Goal: Check status: Check status

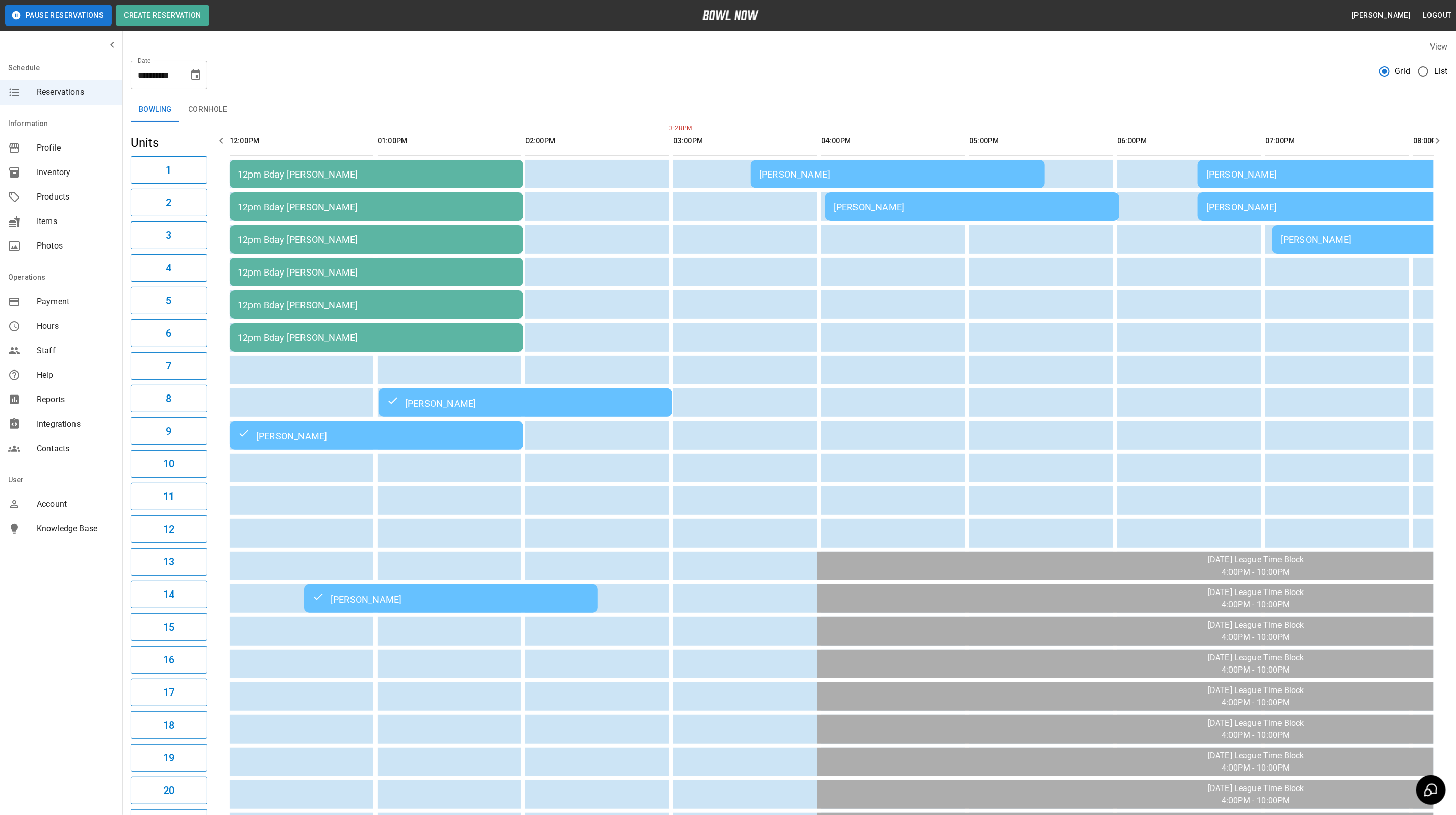
scroll to position [0, 275]
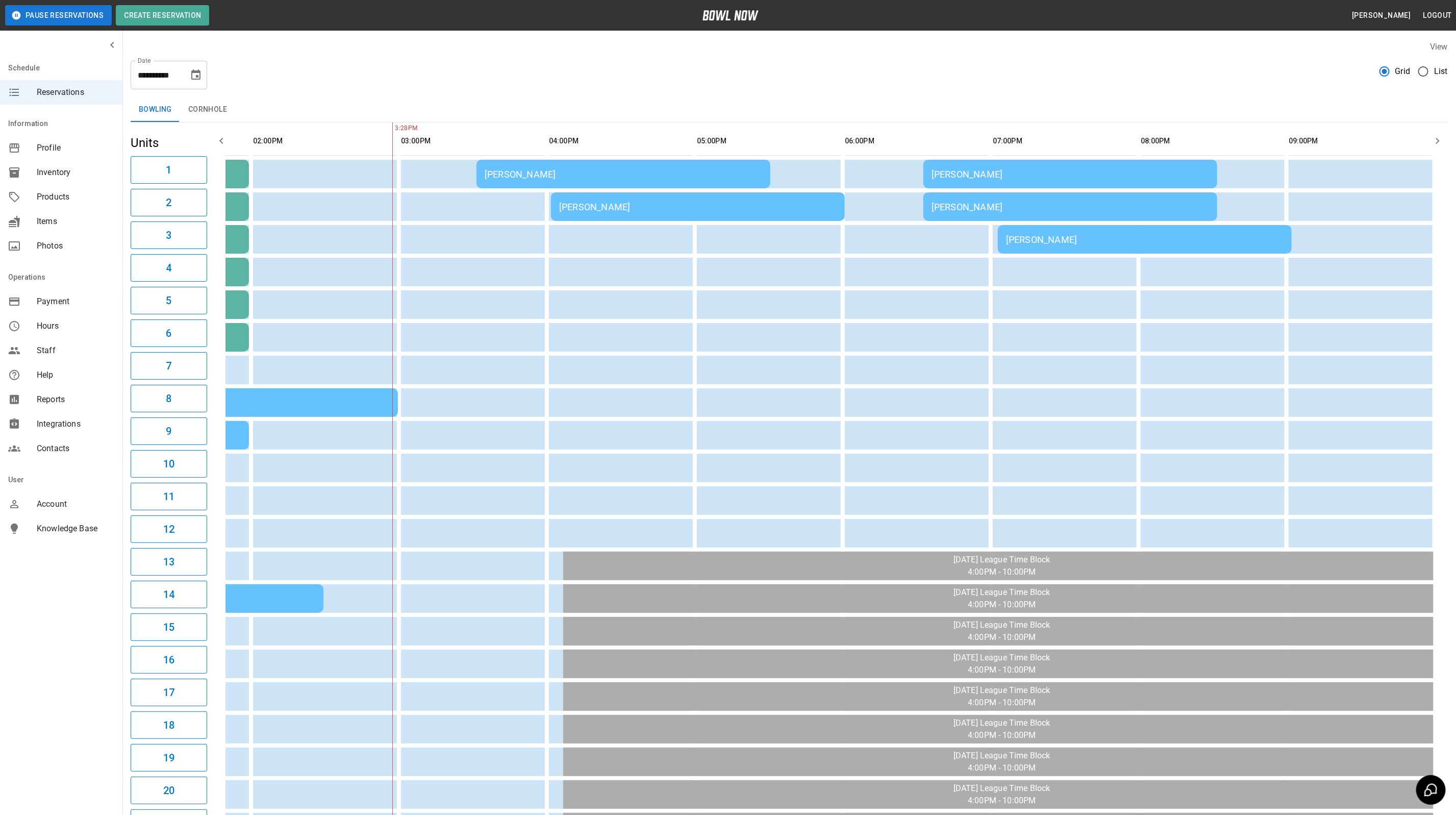
click at [509, 162] on td "[PERSON_NAME]" at bounding box center [623, 174] width 294 height 28
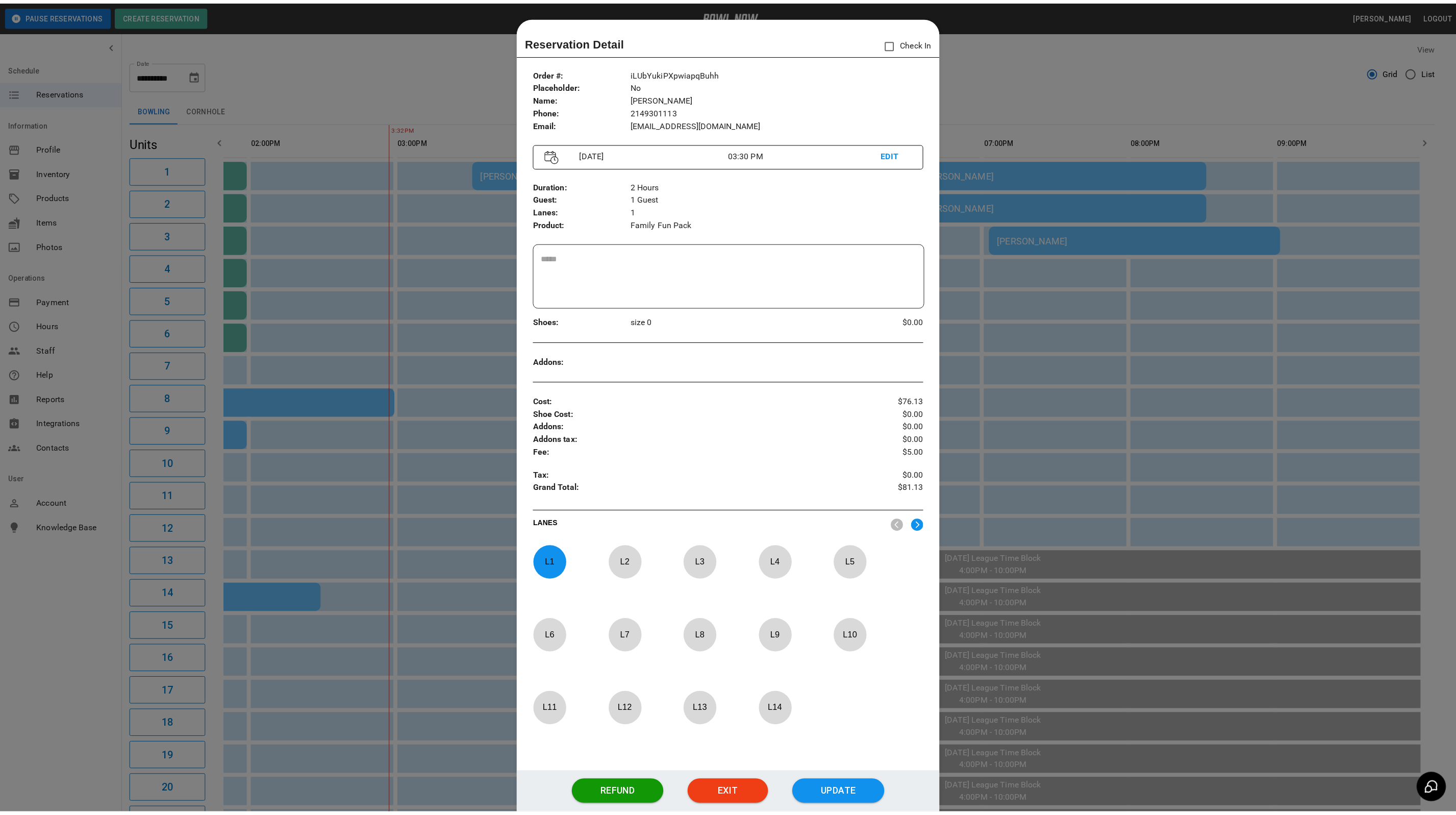
scroll to position [16, 0]
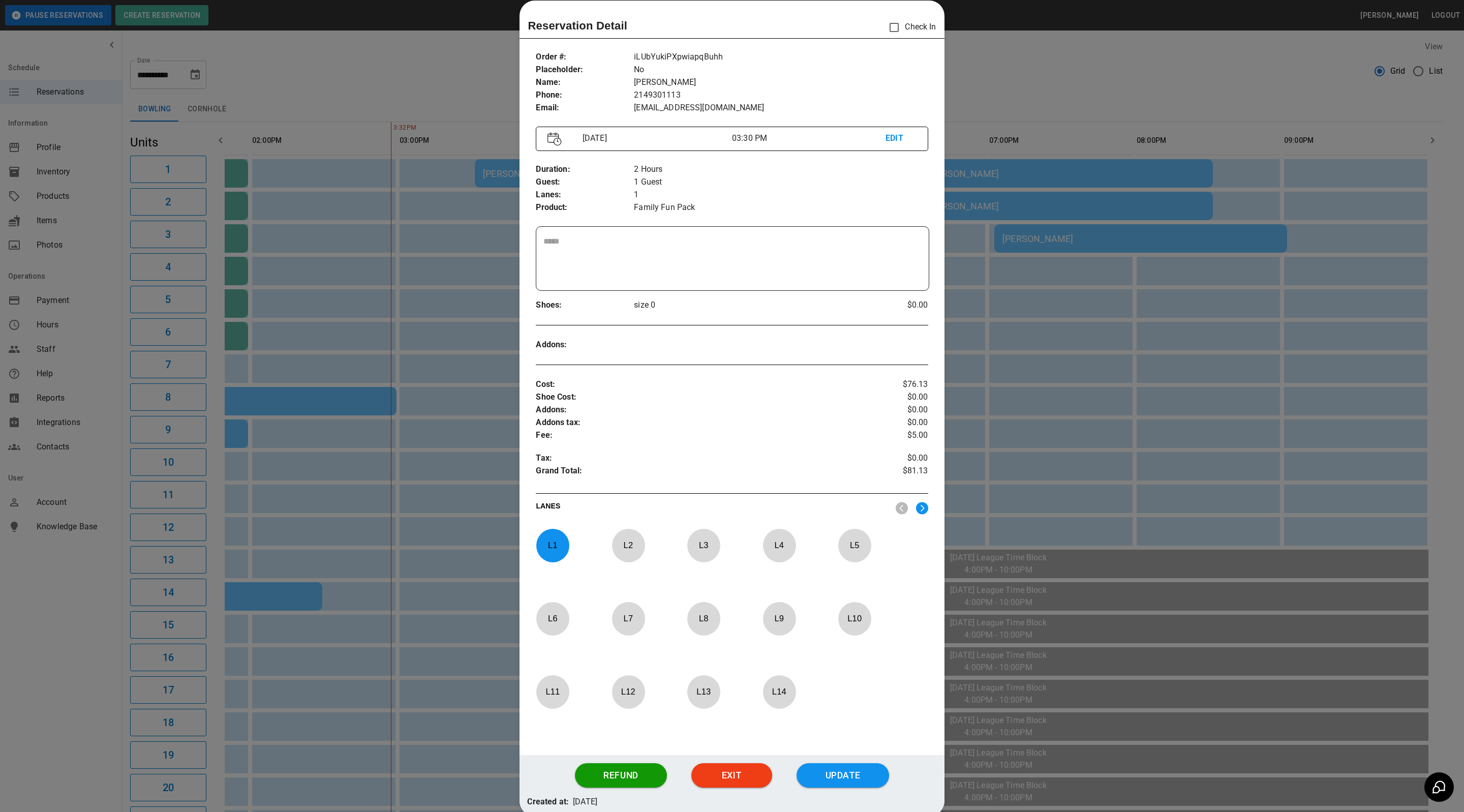
click at [1156, 73] on div at bounding box center [732, 406] width 1464 height 812
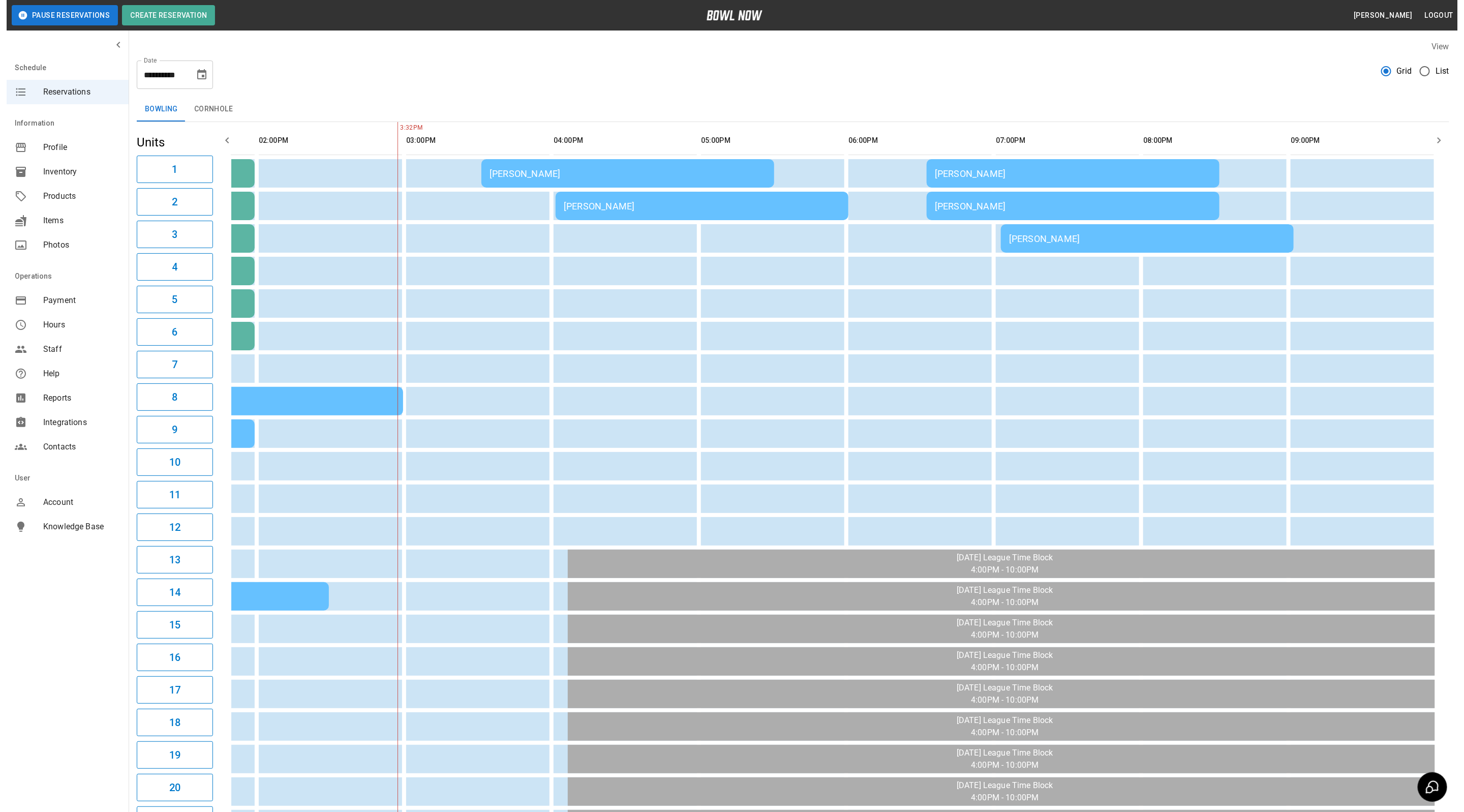
scroll to position [0, 260]
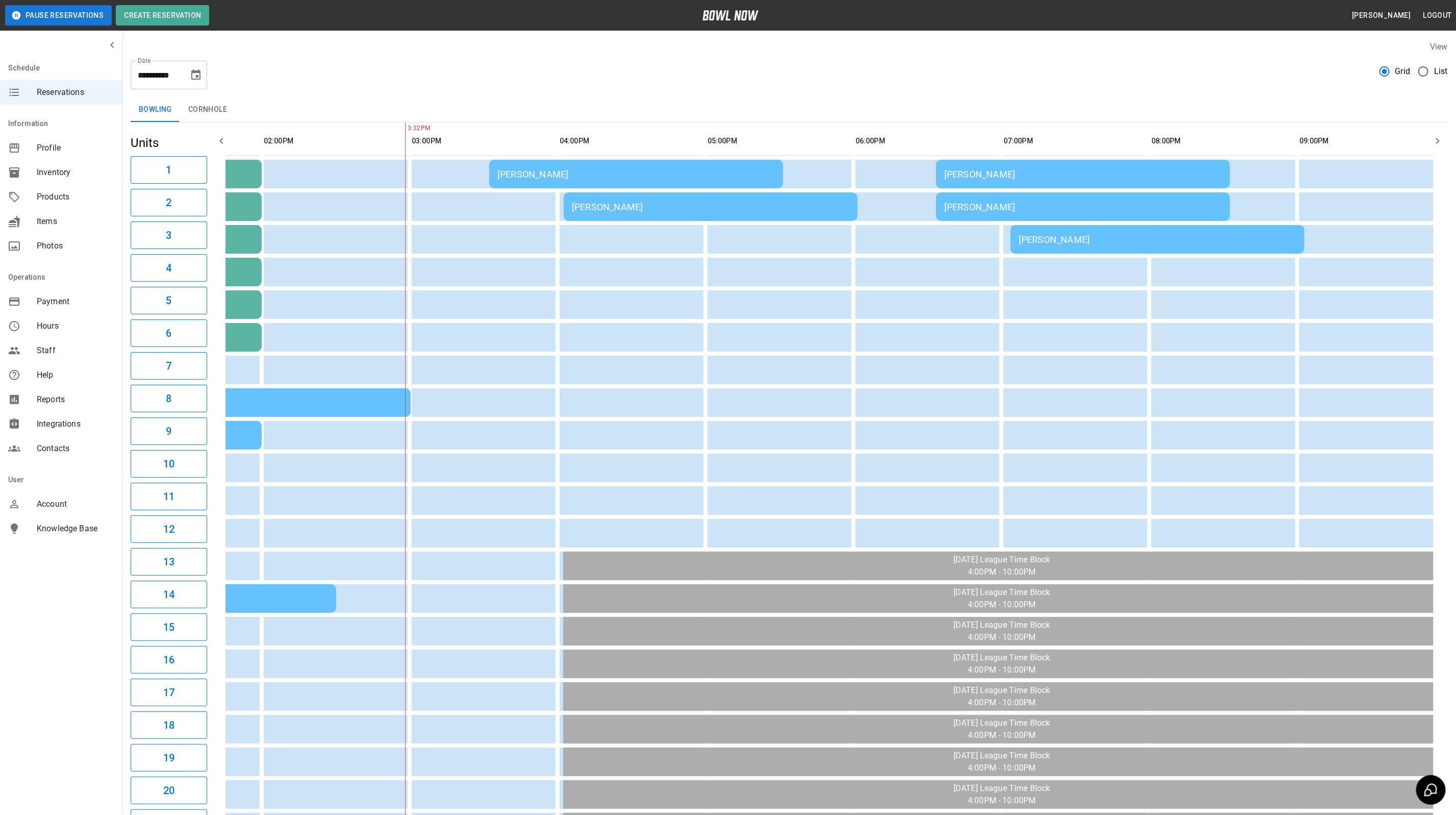
click at [615, 164] on td "[PERSON_NAME]" at bounding box center [636, 174] width 294 height 28
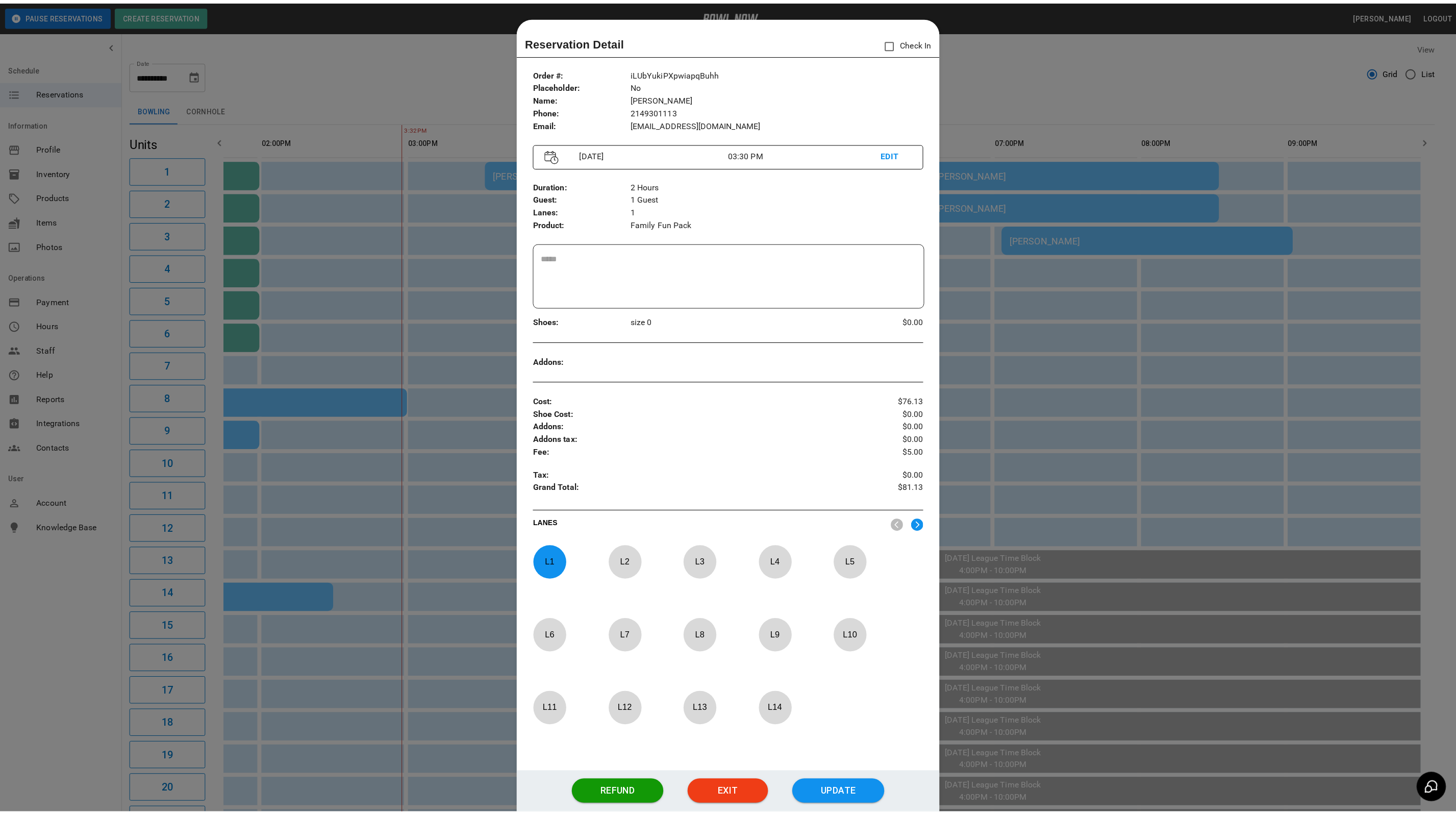
scroll to position [16, 0]
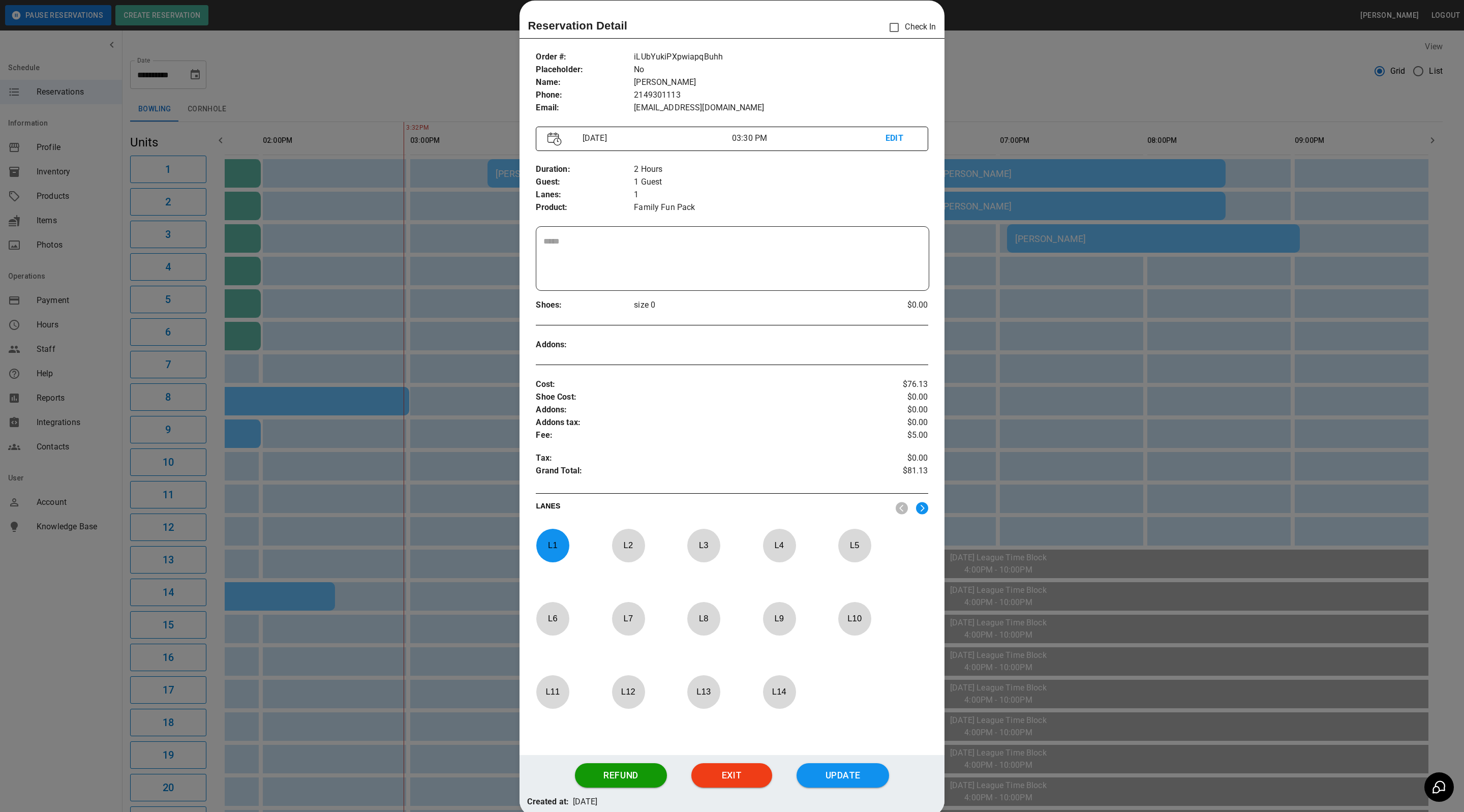
click at [1181, 83] on div at bounding box center [732, 406] width 1464 height 812
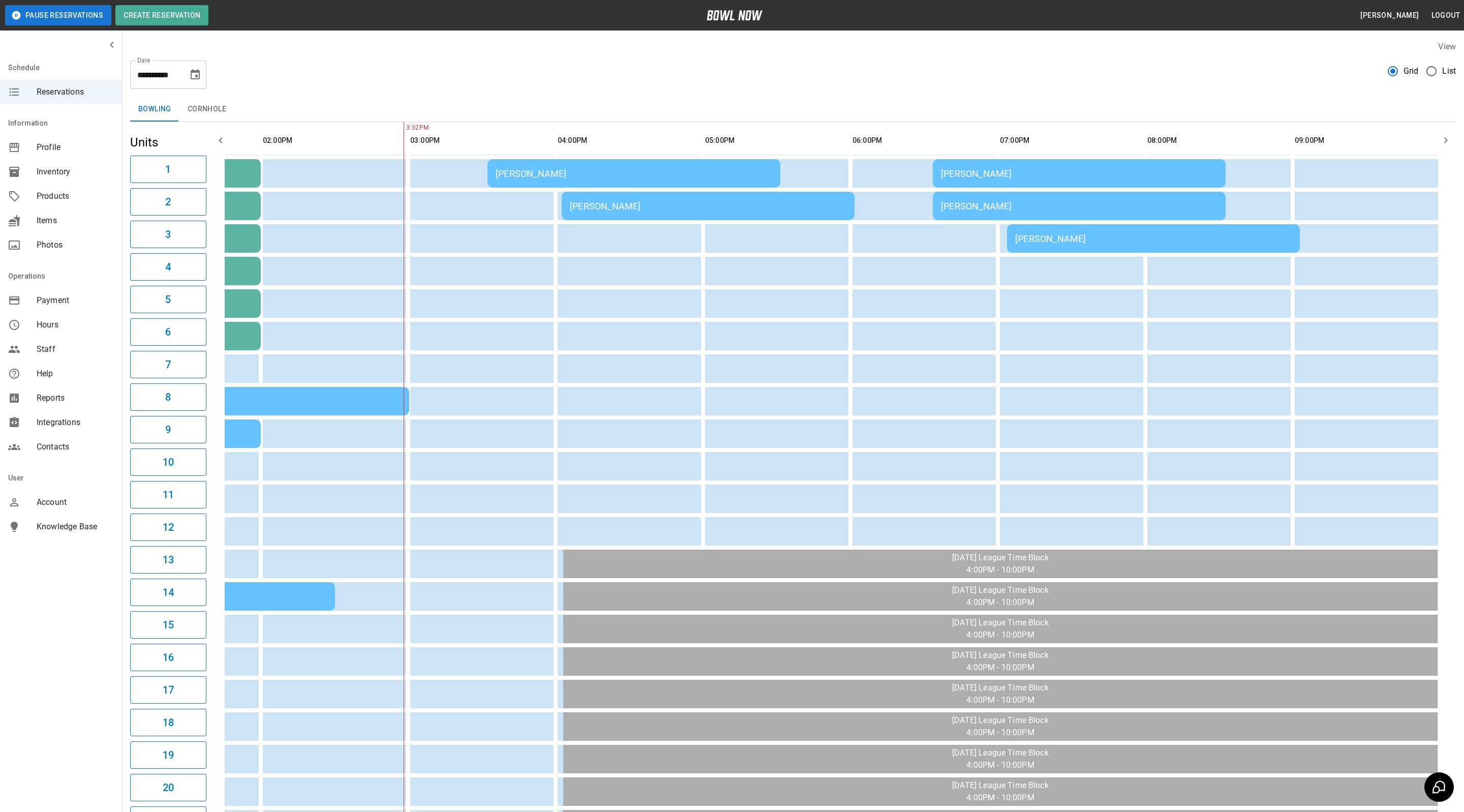
scroll to position [0, 240]
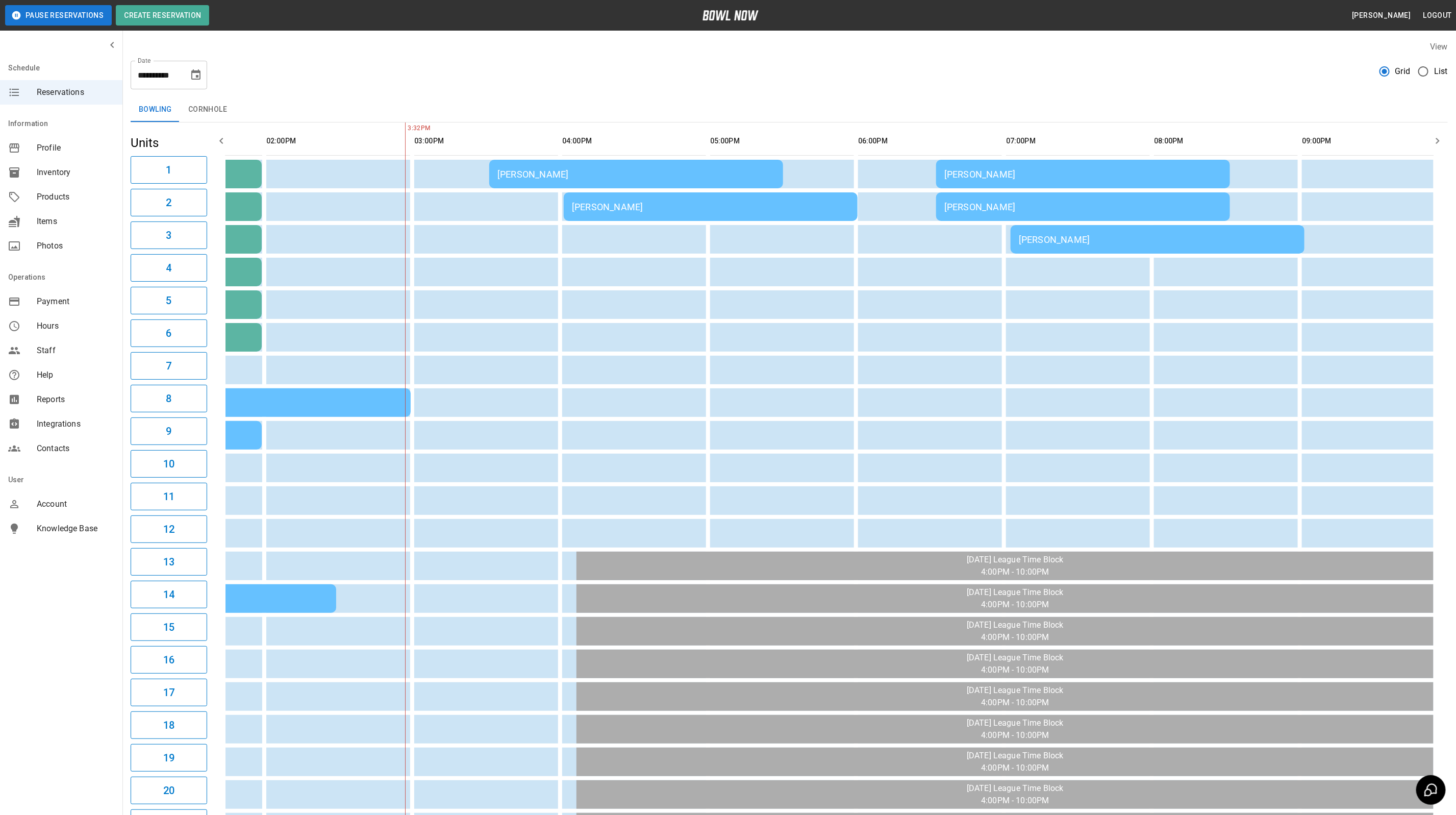
click at [601, 214] on td "[PERSON_NAME]" at bounding box center [710, 207] width 294 height 28
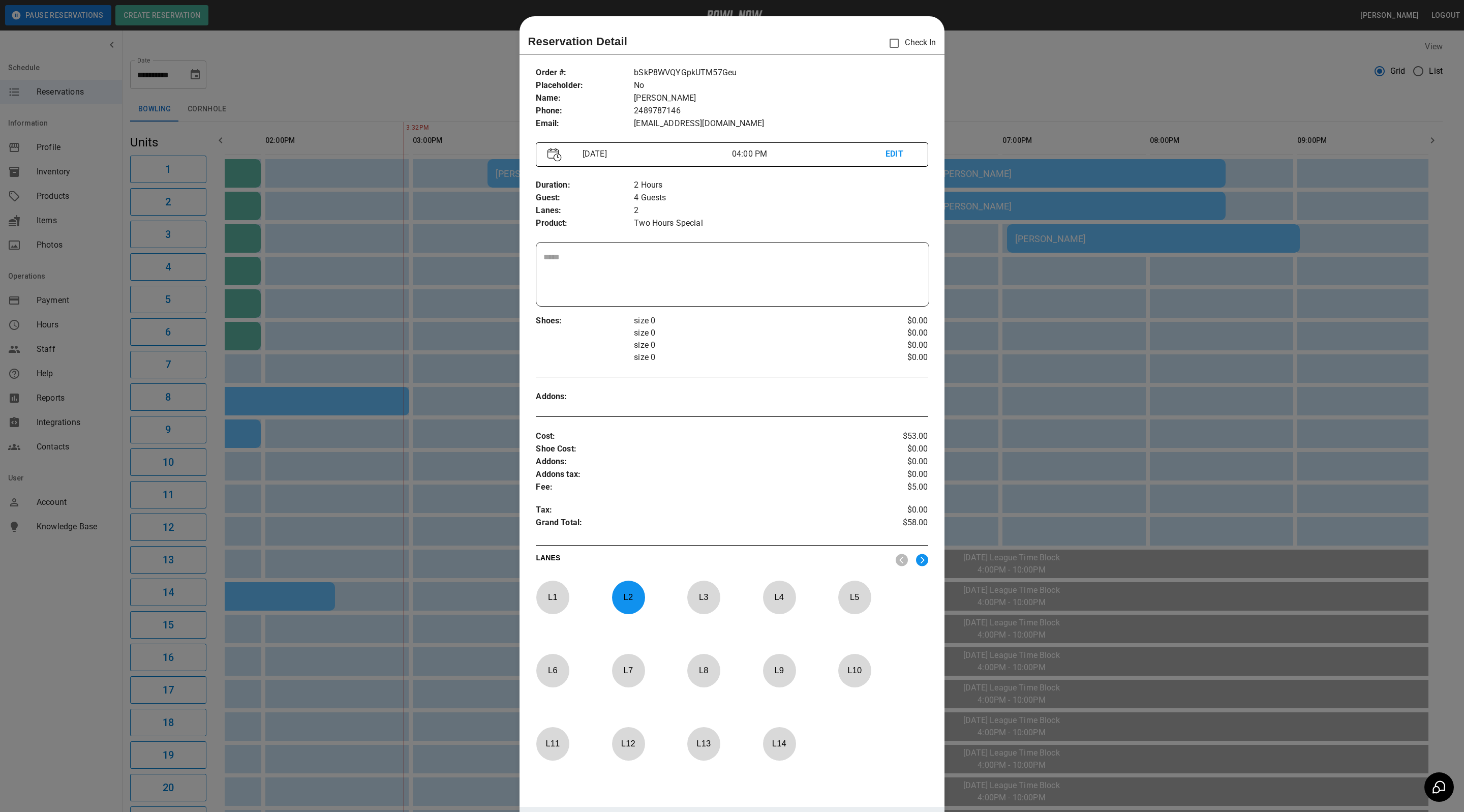
scroll to position [16, 0]
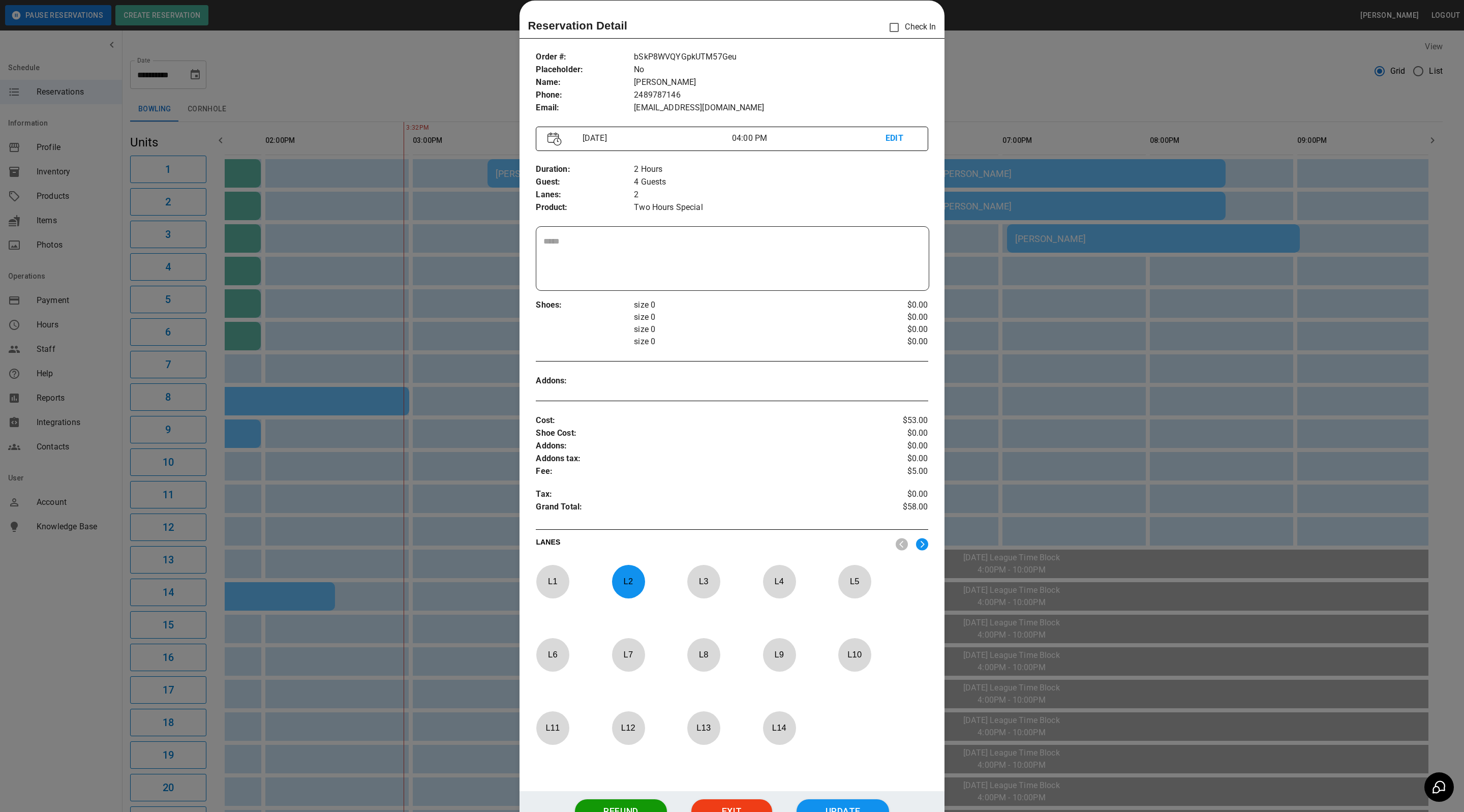
click at [1124, 101] on div at bounding box center [732, 406] width 1464 height 812
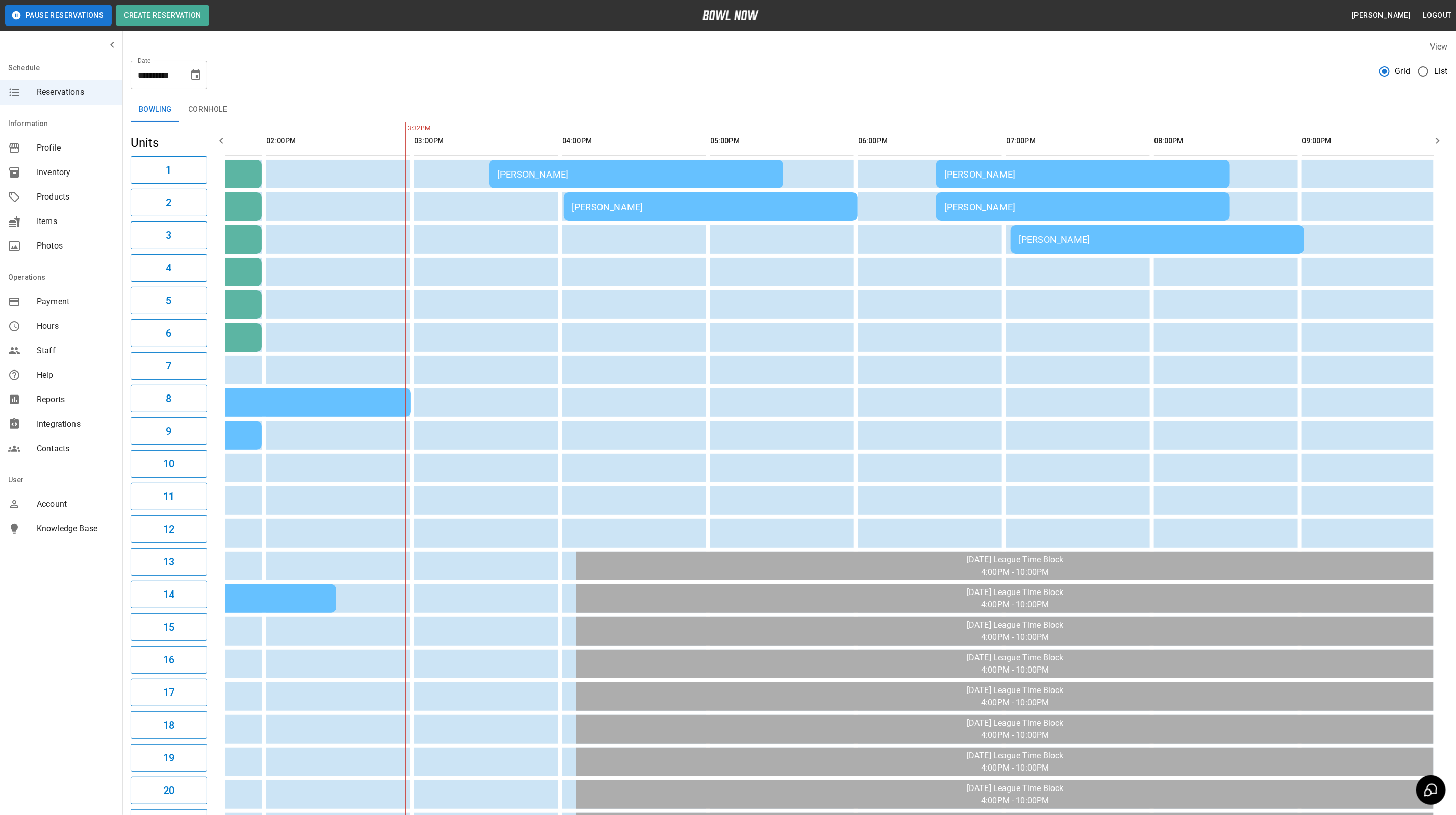
click at [1062, 196] on td "[PERSON_NAME]" at bounding box center [1083, 207] width 294 height 28
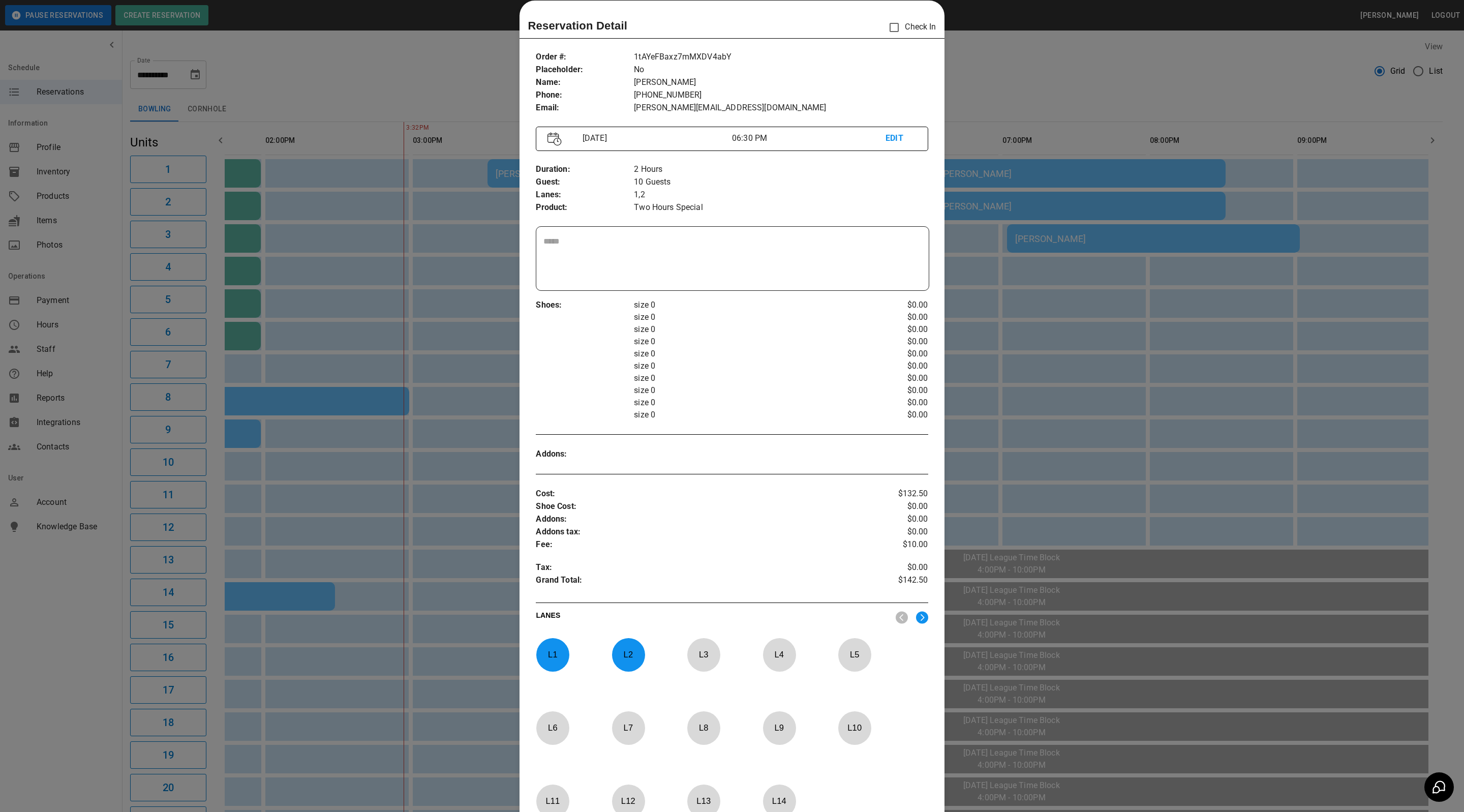
click at [1060, 95] on div at bounding box center [732, 406] width 1464 height 812
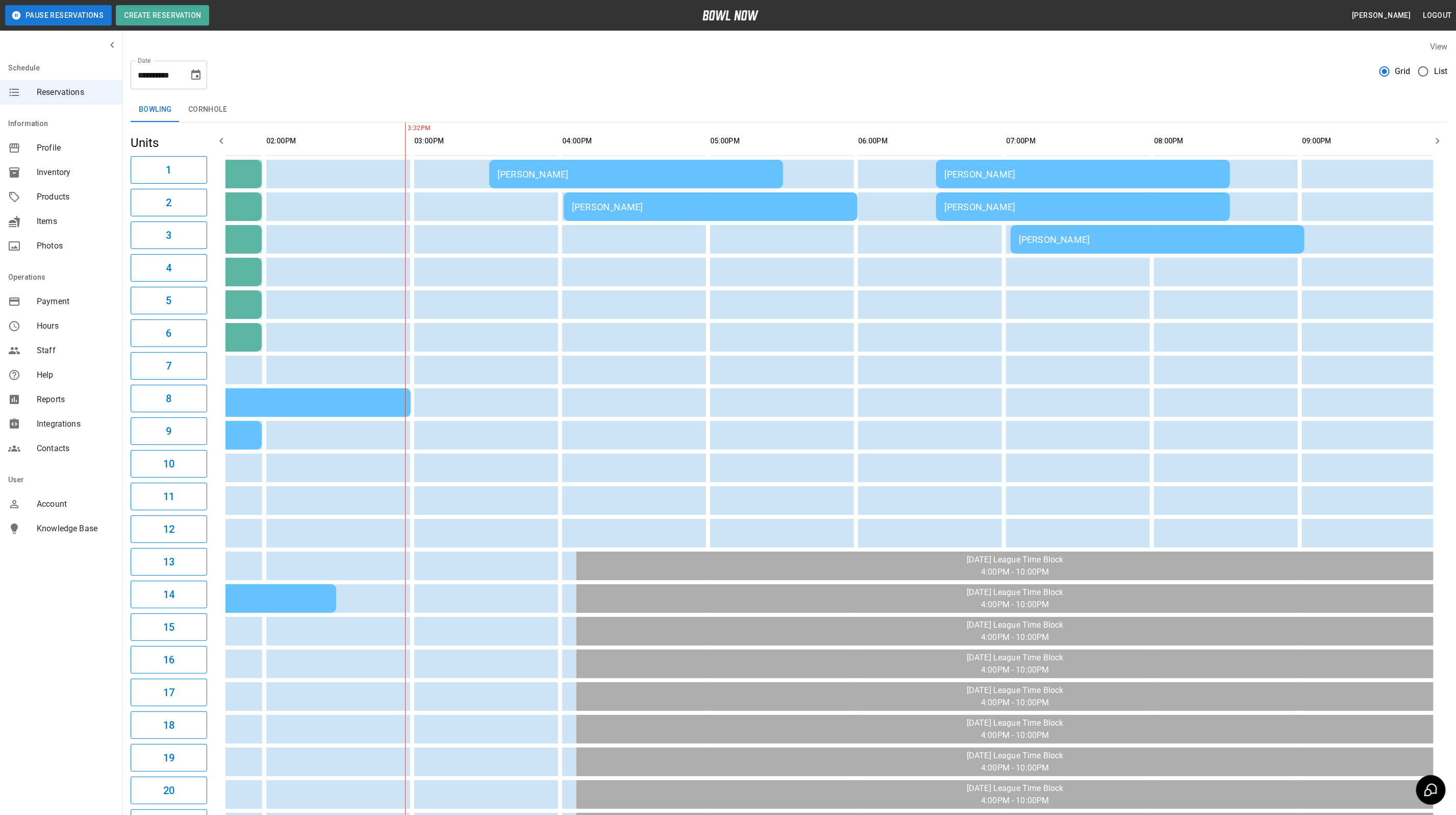
click at [504, 178] on div "[PERSON_NAME]" at bounding box center [636, 174] width 277 height 11
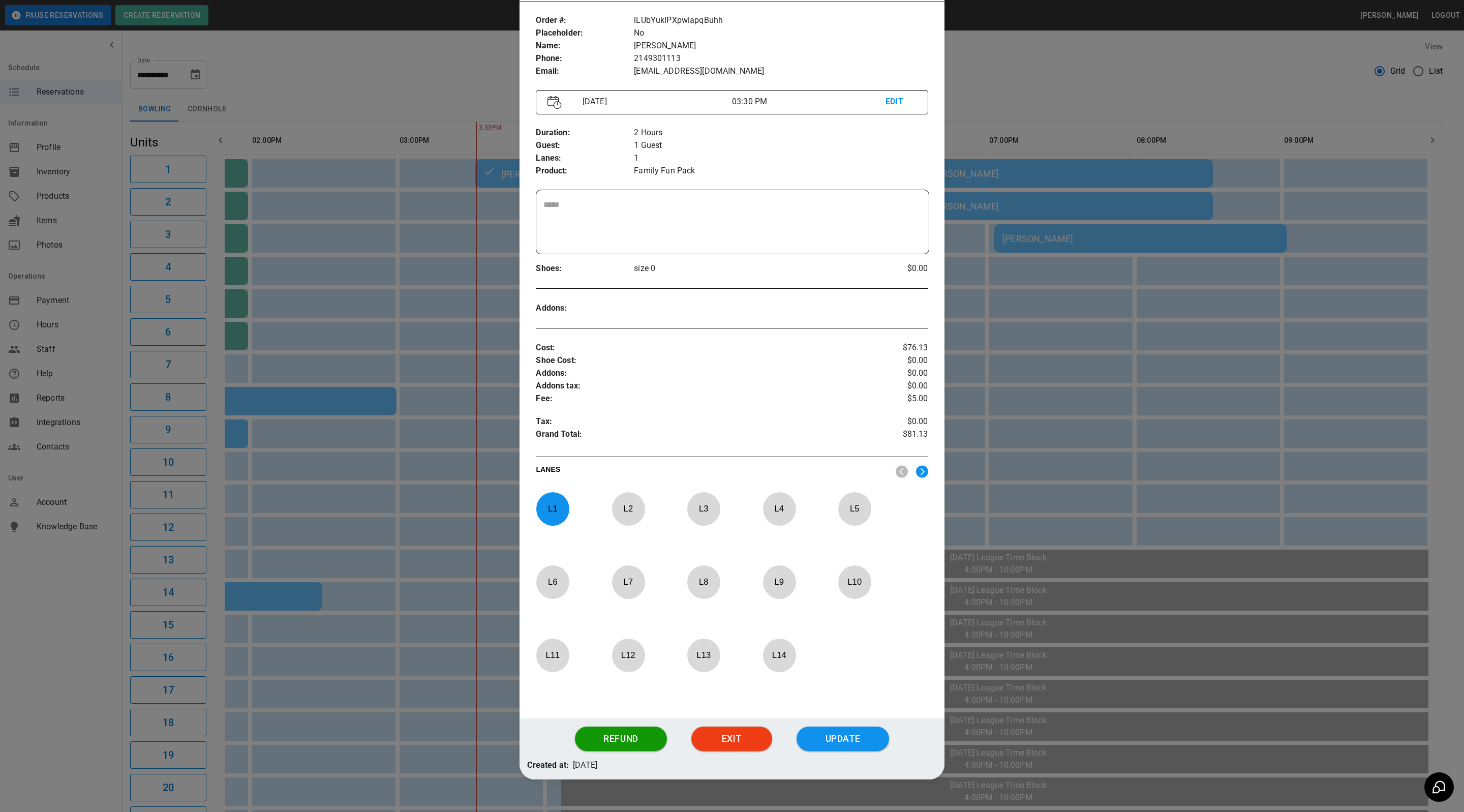
scroll to position [72, 0]
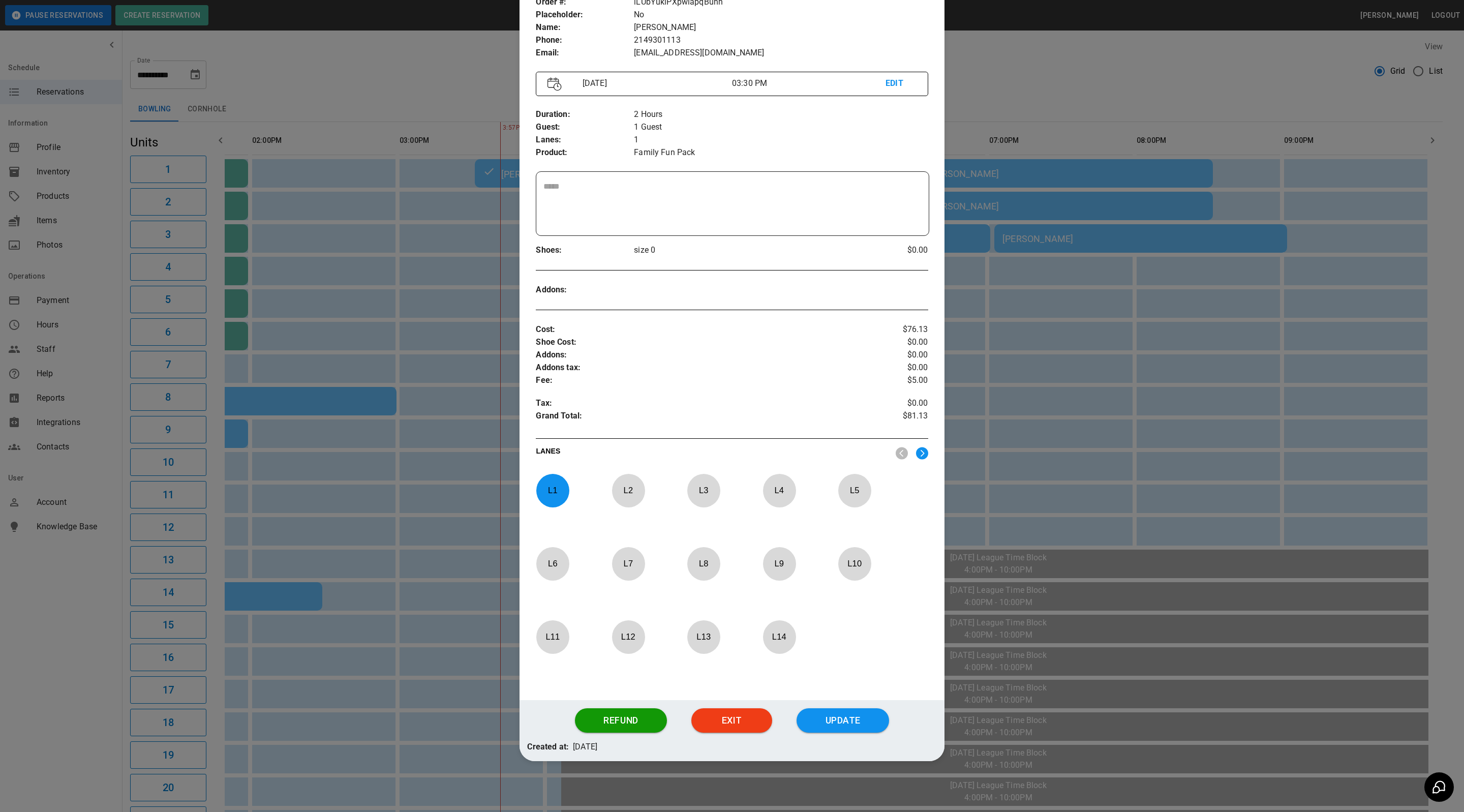
click at [1155, 372] on div at bounding box center [732, 406] width 1464 height 812
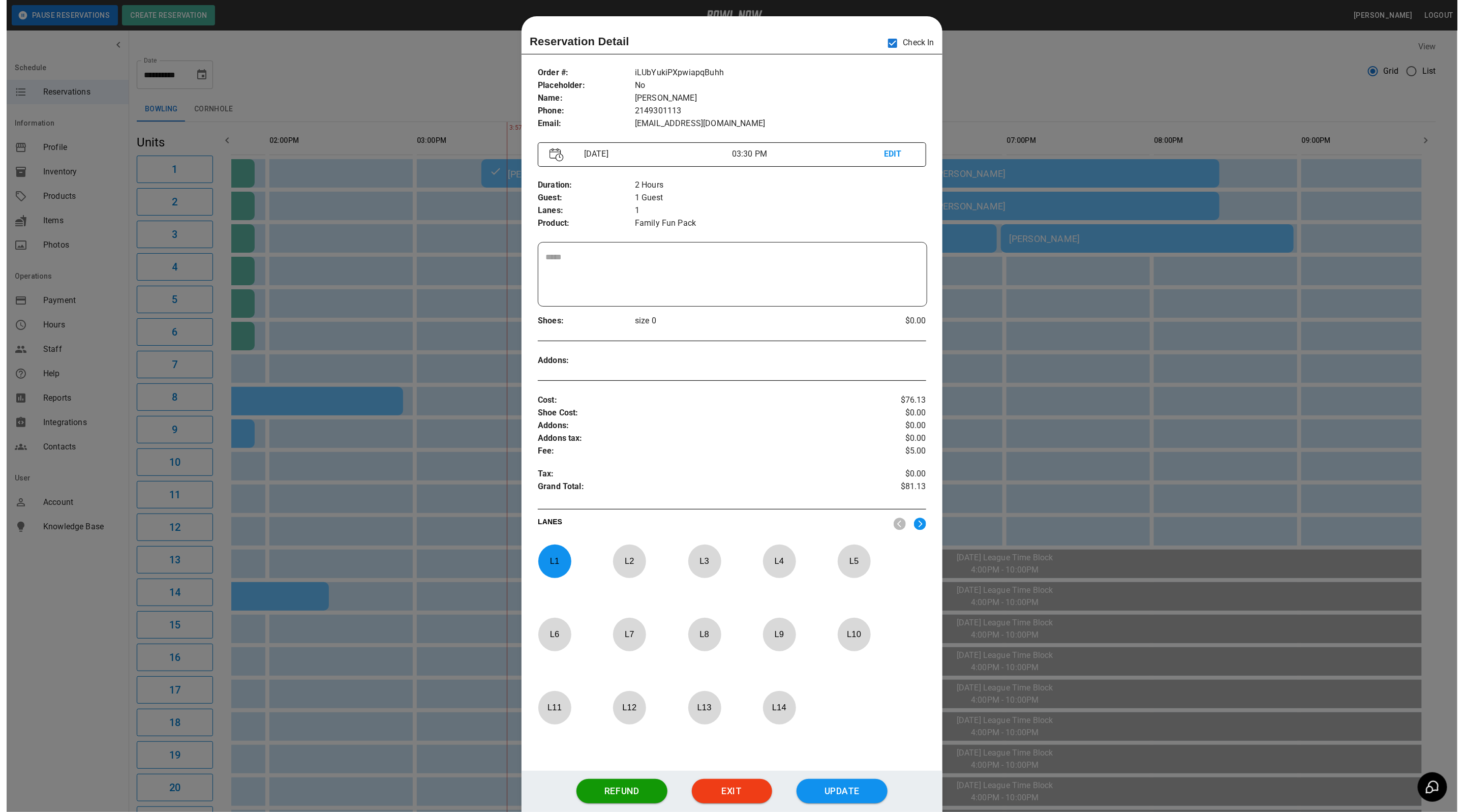
scroll to position [0, 260]
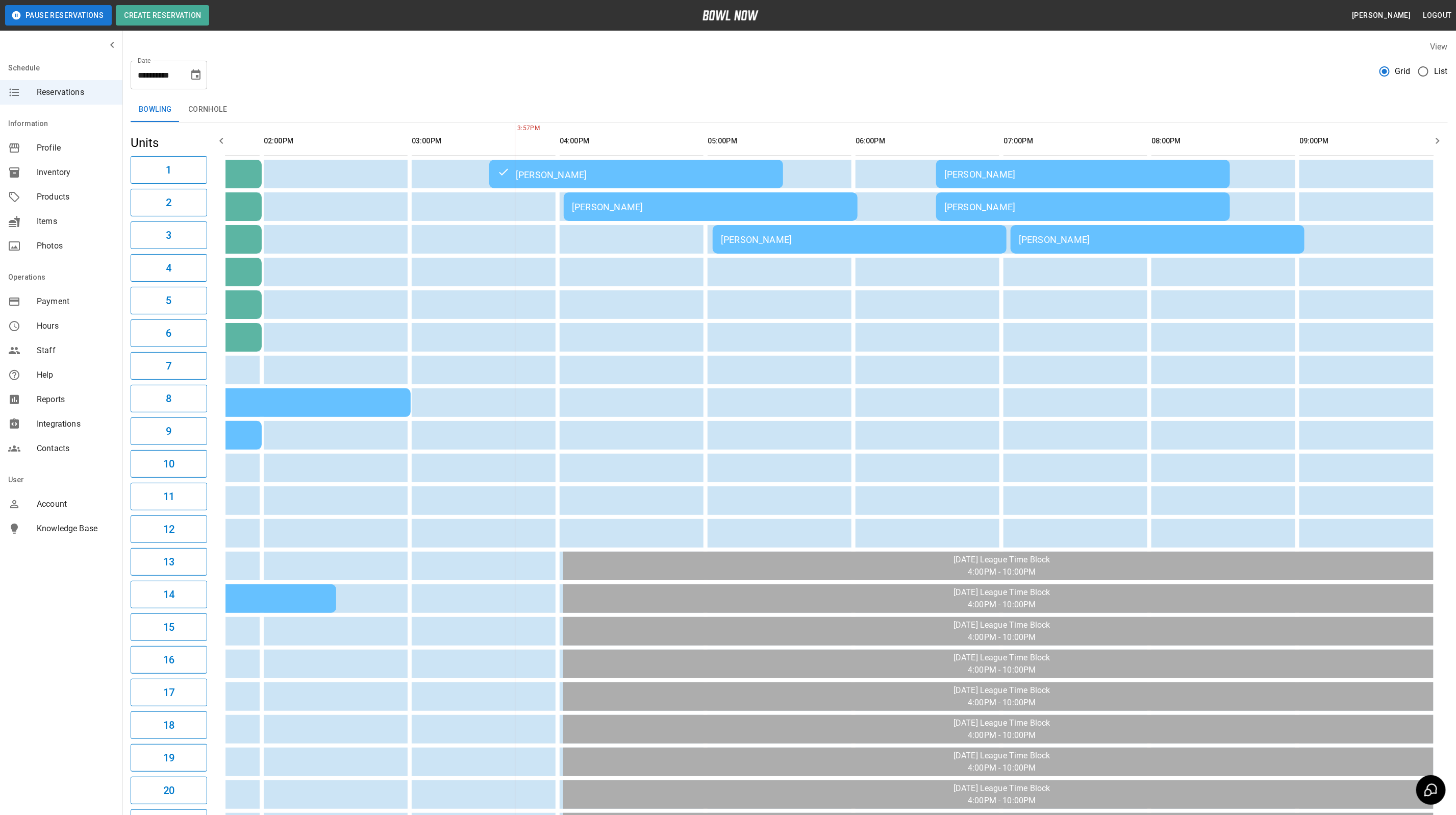
click at [830, 230] on td "[PERSON_NAME]" at bounding box center [859, 239] width 294 height 28
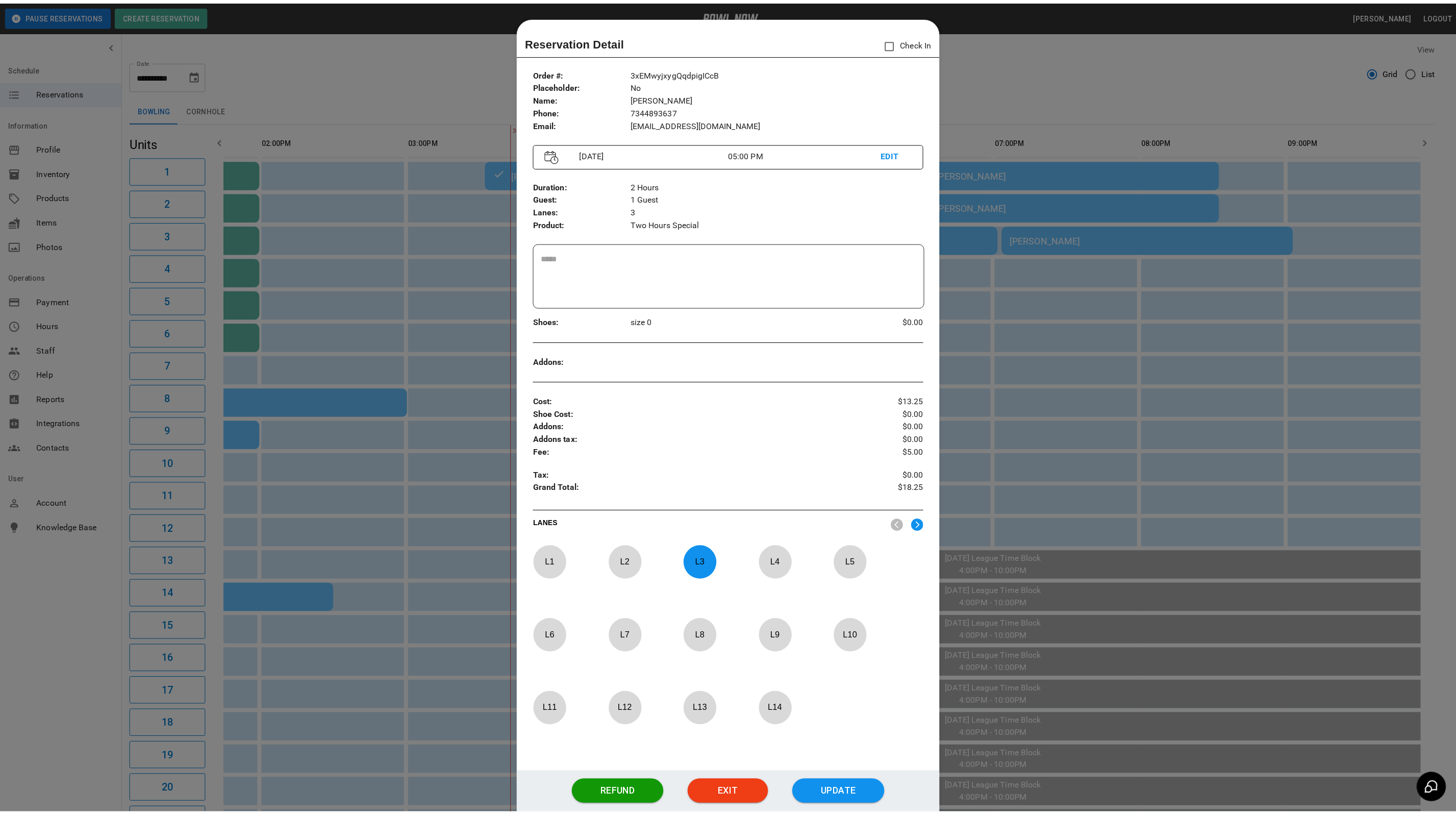
scroll to position [16, 0]
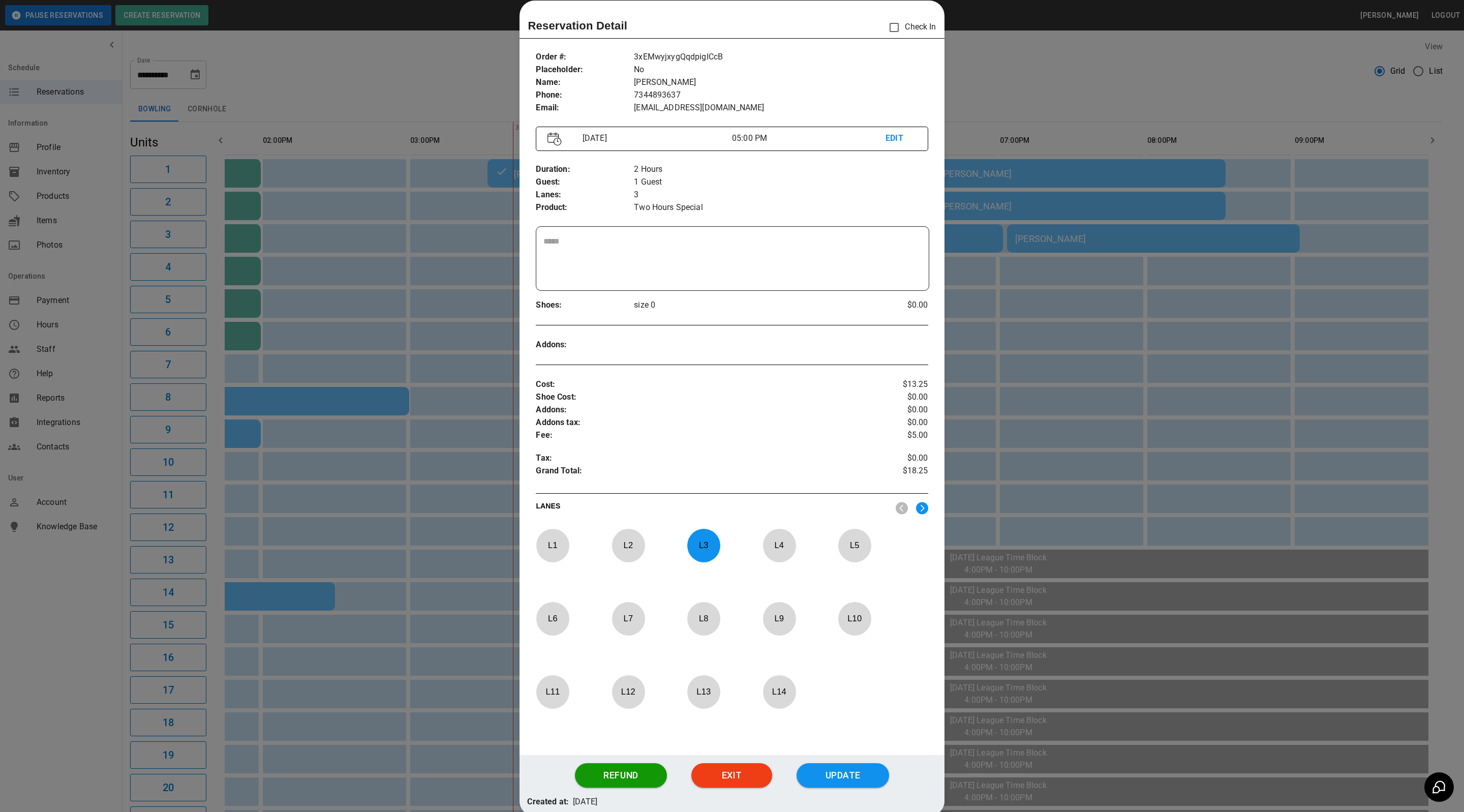
drag, startPoint x: 1116, startPoint y: 70, endPoint x: 1152, endPoint y: 83, distance: 38.3
click at [1116, 70] on div at bounding box center [732, 406] width 1464 height 812
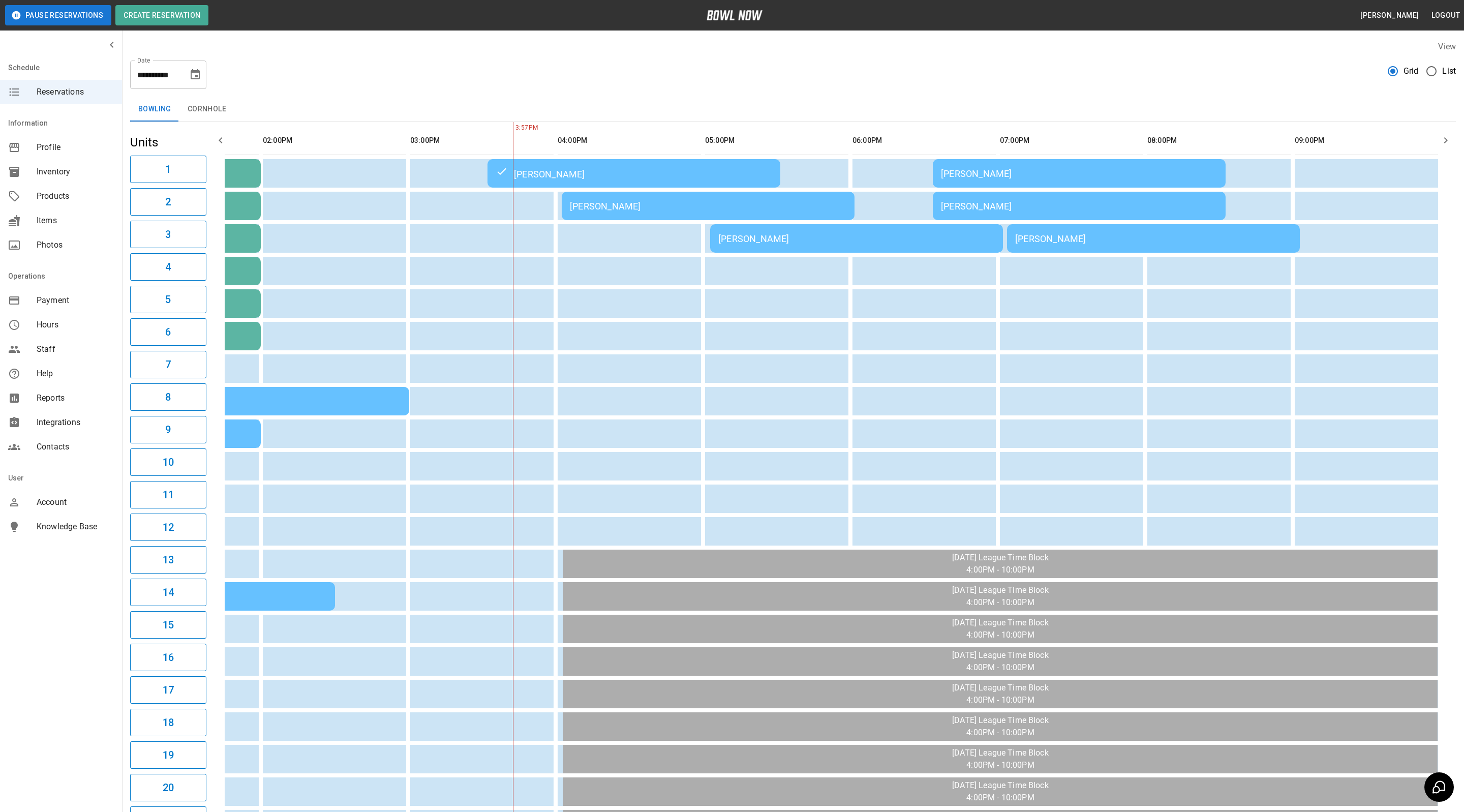
scroll to position [0, 240]
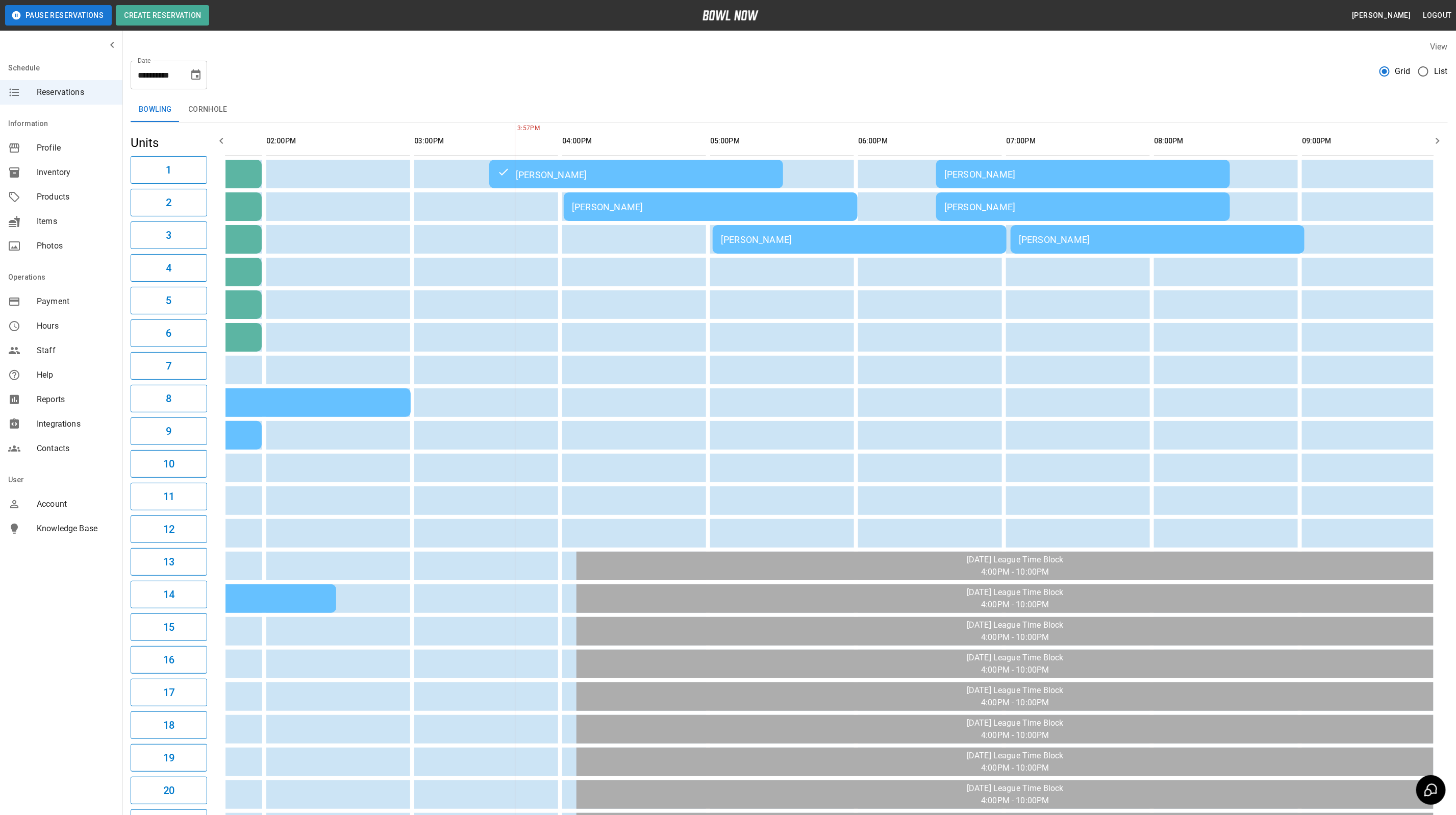
click at [590, 215] on td "[PERSON_NAME]" at bounding box center [710, 207] width 294 height 28
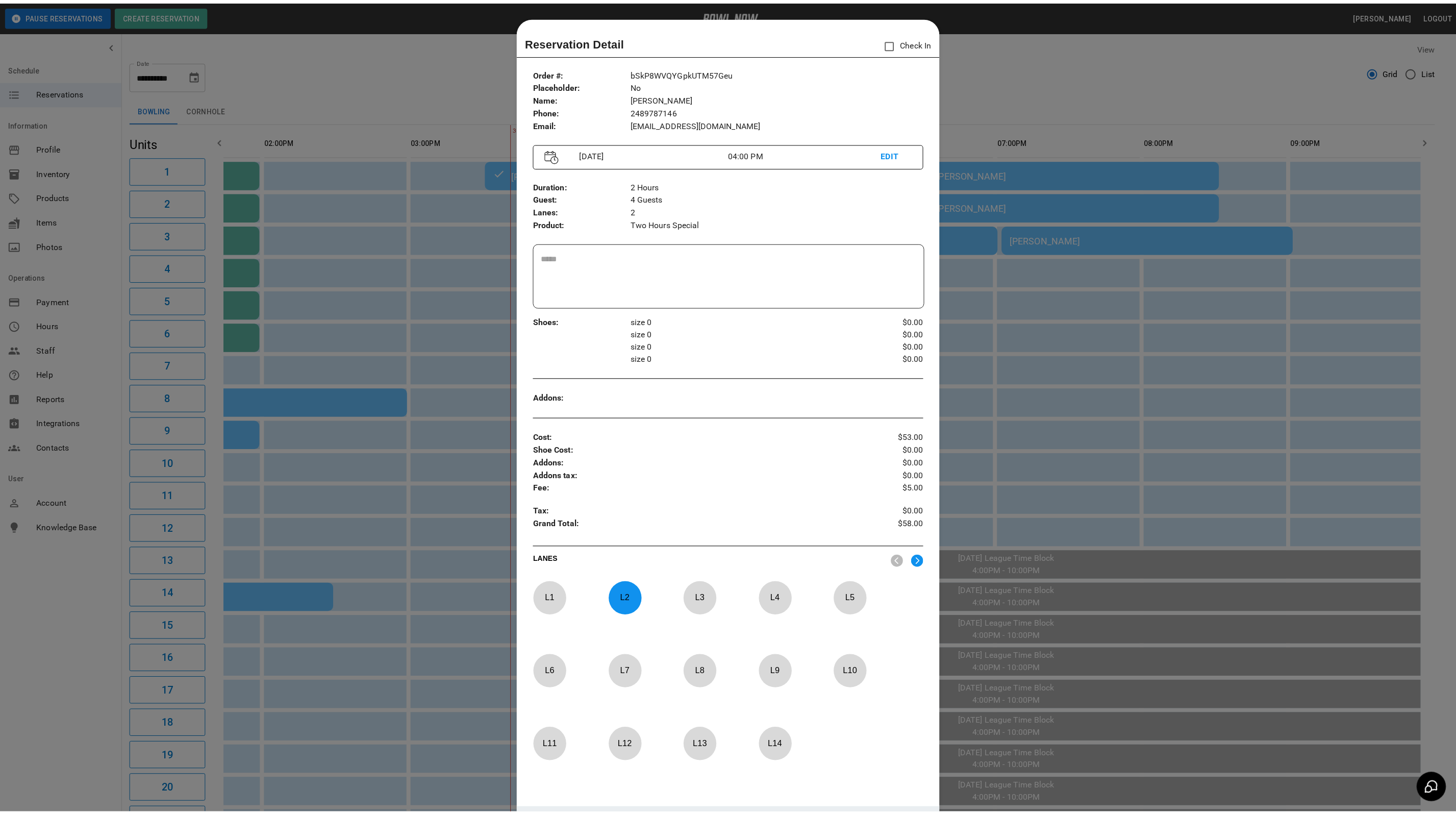
scroll to position [16, 0]
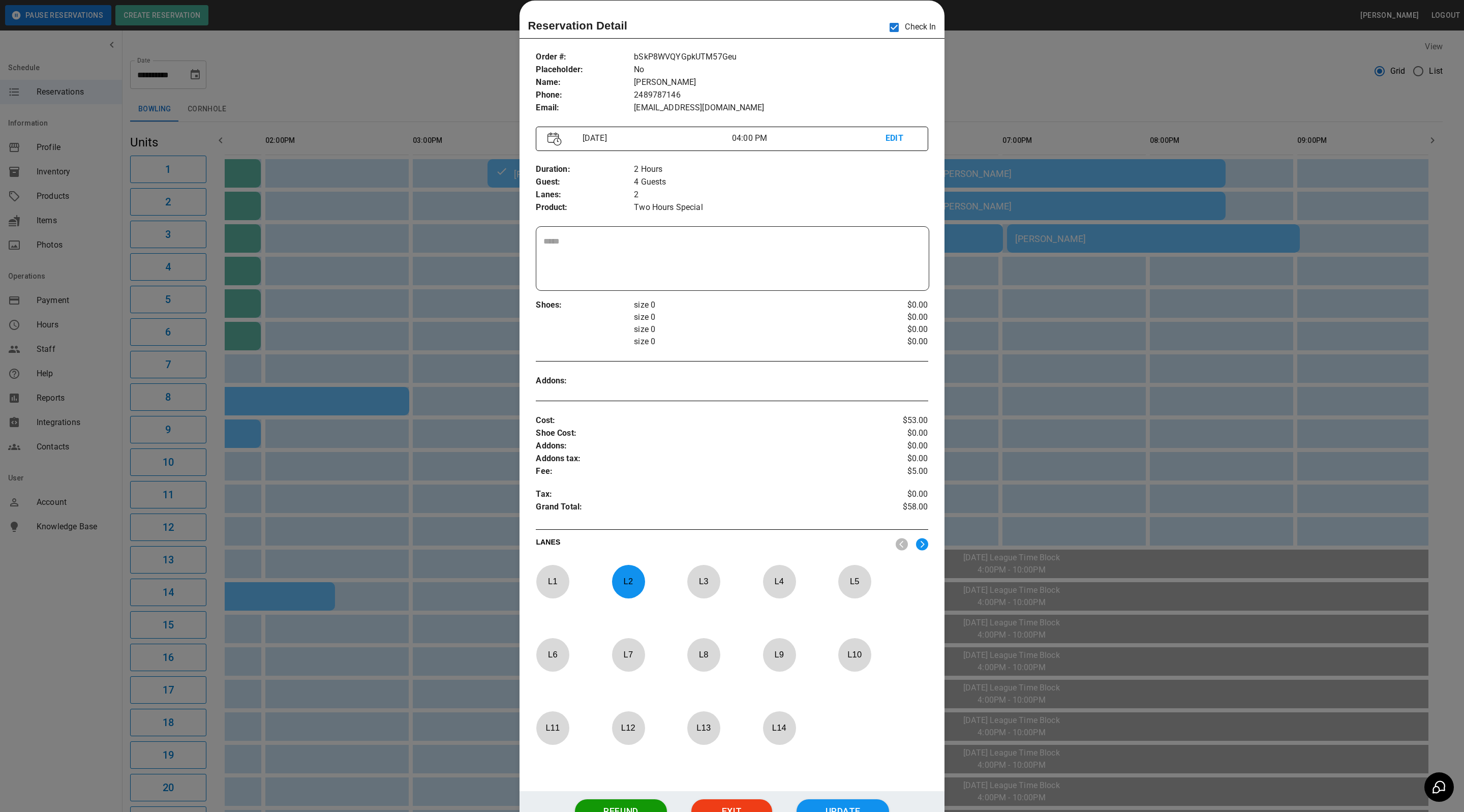
click at [992, 93] on div at bounding box center [732, 406] width 1464 height 812
